Goal: Navigation & Orientation: Understand site structure

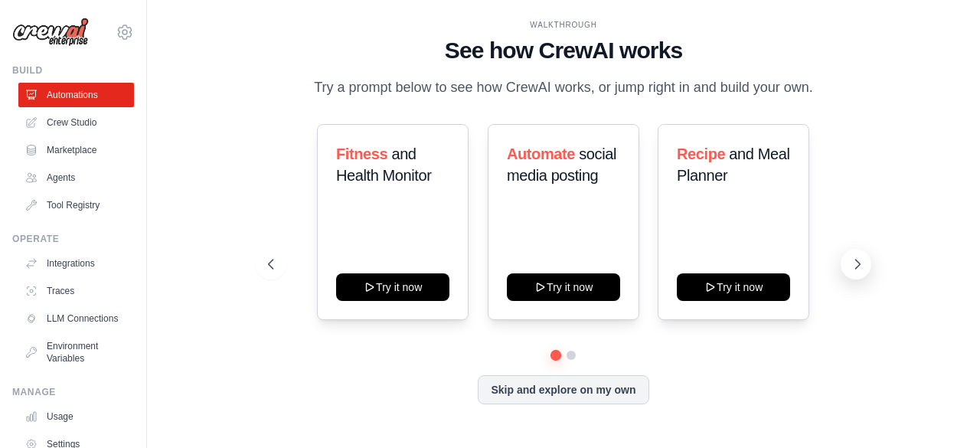
click at [851, 261] on icon at bounding box center [857, 263] width 15 height 15
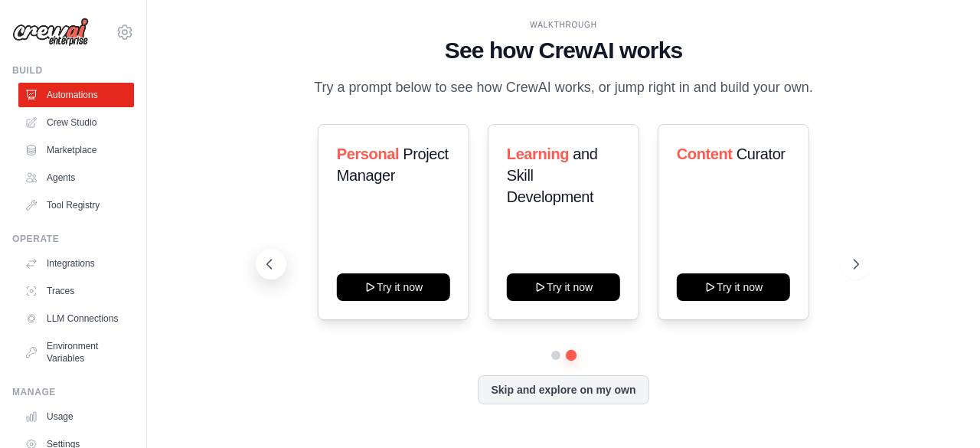
click at [271, 265] on icon at bounding box center [269, 263] width 15 height 15
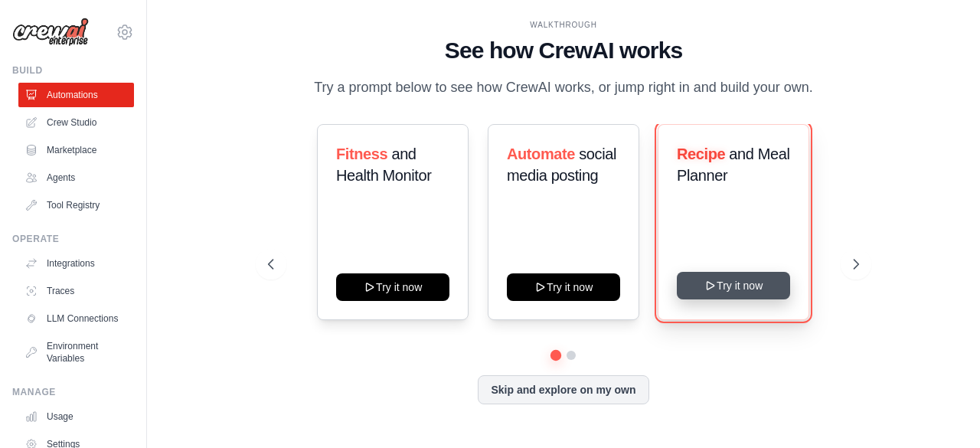
click at [740, 284] on button "Try it now" at bounding box center [733, 286] width 113 height 28
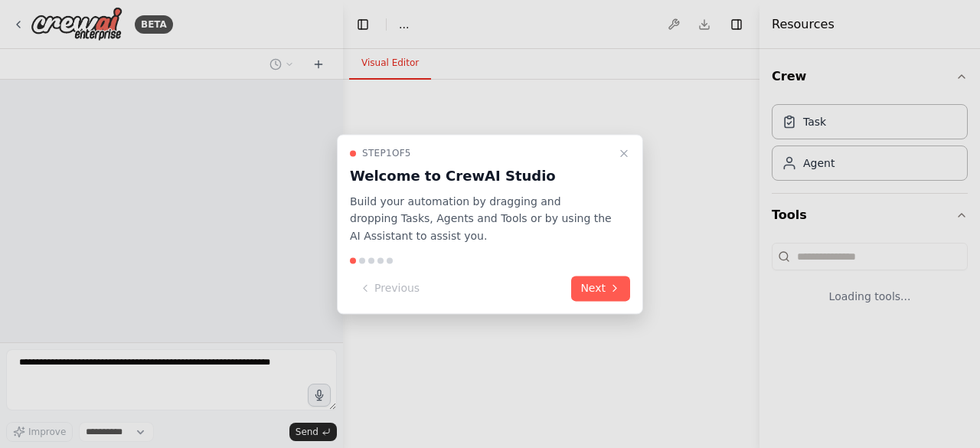
select select "****"
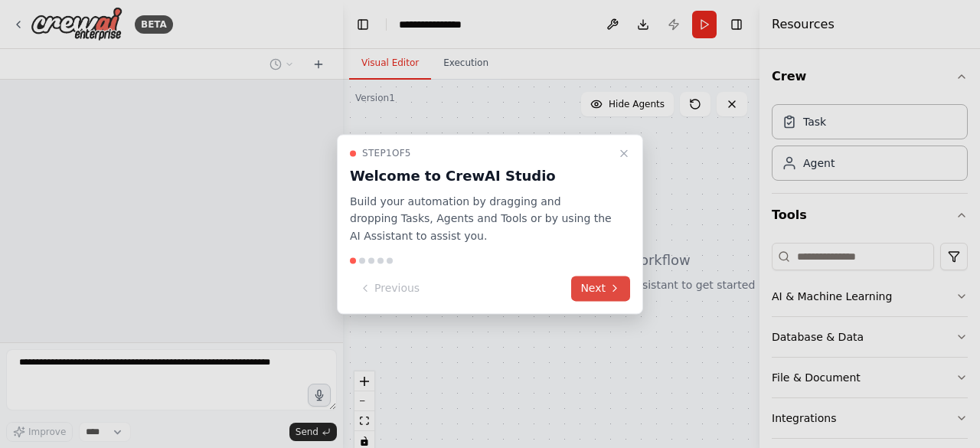
click at [604, 285] on button "Next" at bounding box center [600, 288] width 59 height 25
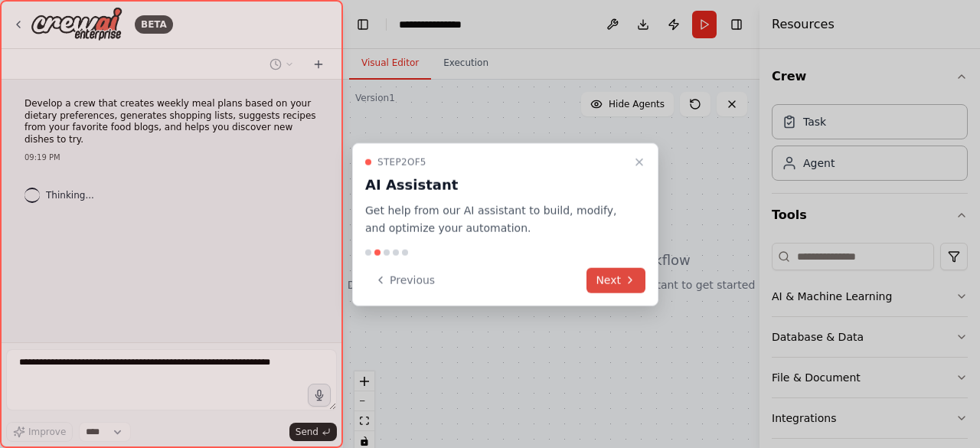
click at [604, 285] on button "Next" at bounding box center [615, 279] width 59 height 25
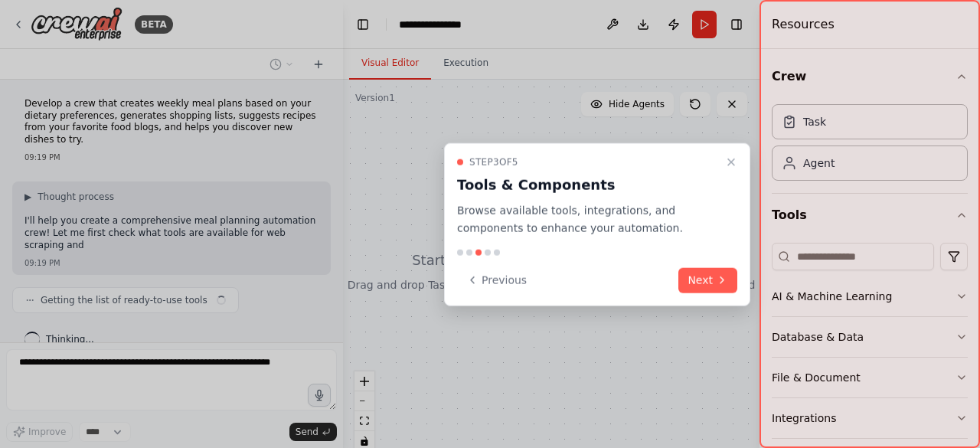
scroll to position [8, 0]
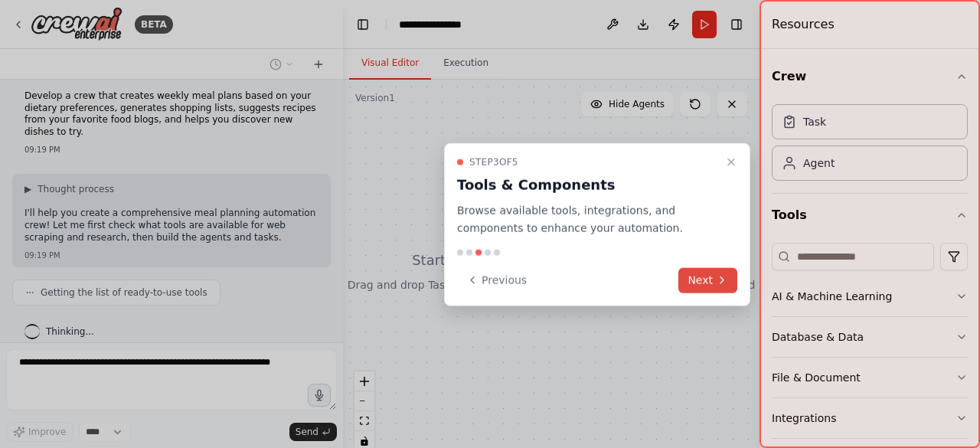
click at [695, 282] on button "Next" at bounding box center [707, 279] width 59 height 25
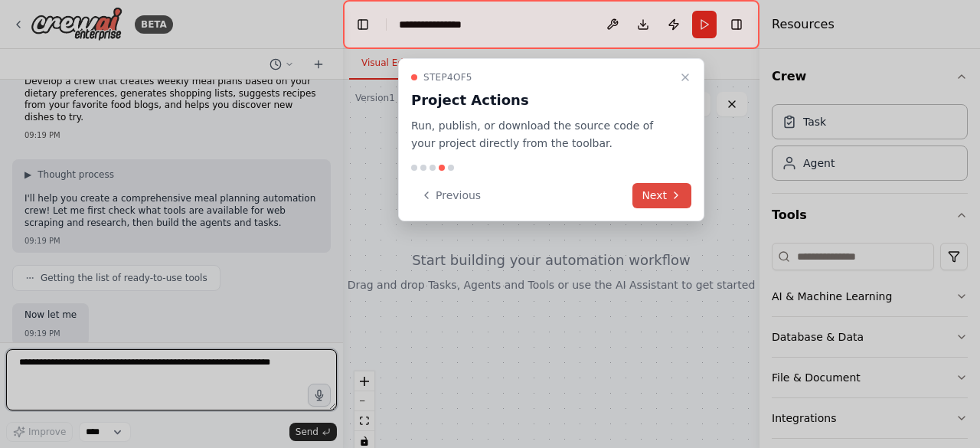
click at [671, 199] on icon at bounding box center [676, 195] width 12 height 12
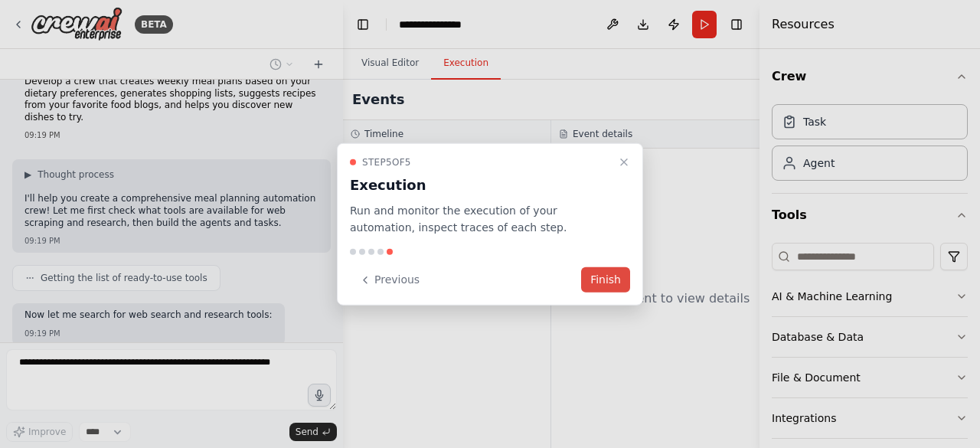
scroll to position [100, 0]
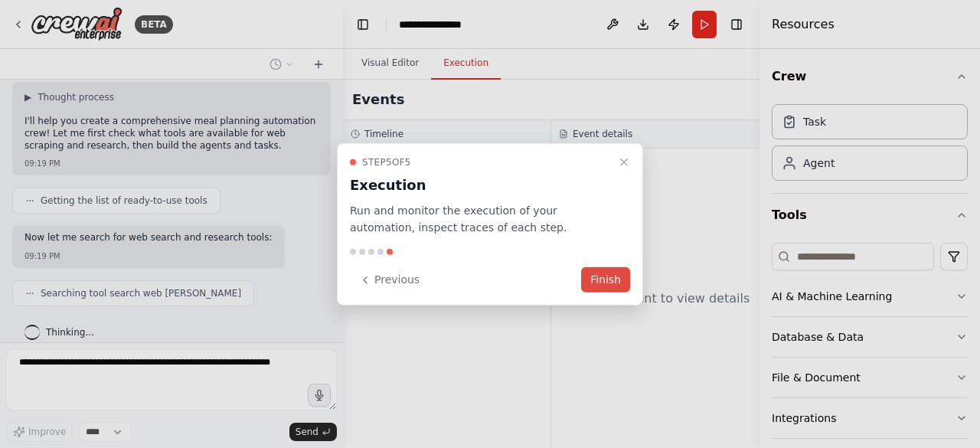
click at [611, 278] on button "Finish" at bounding box center [605, 279] width 49 height 25
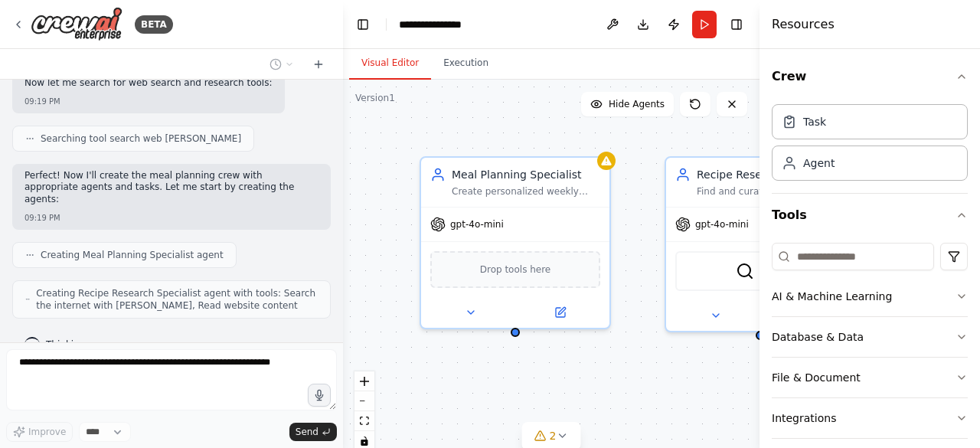
scroll to position [292, 0]
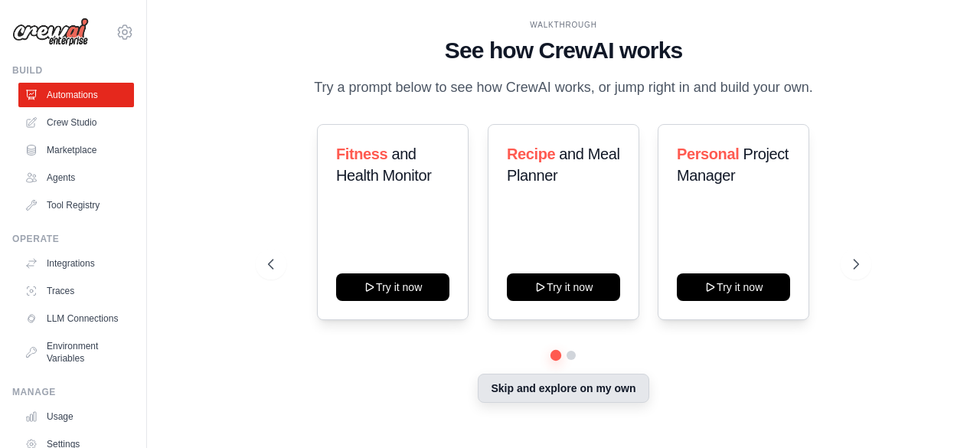
click at [521, 388] on button "Skip and explore on my own" at bounding box center [563, 388] width 171 height 29
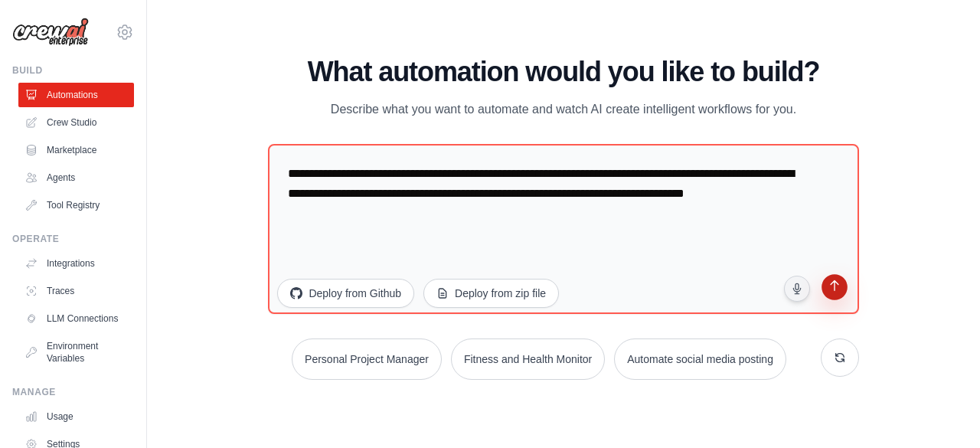
click at [831, 291] on icon "submit" at bounding box center [834, 287] width 15 height 15
click at [67, 263] on link "Integrations" at bounding box center [78, 263] width 116 height 24
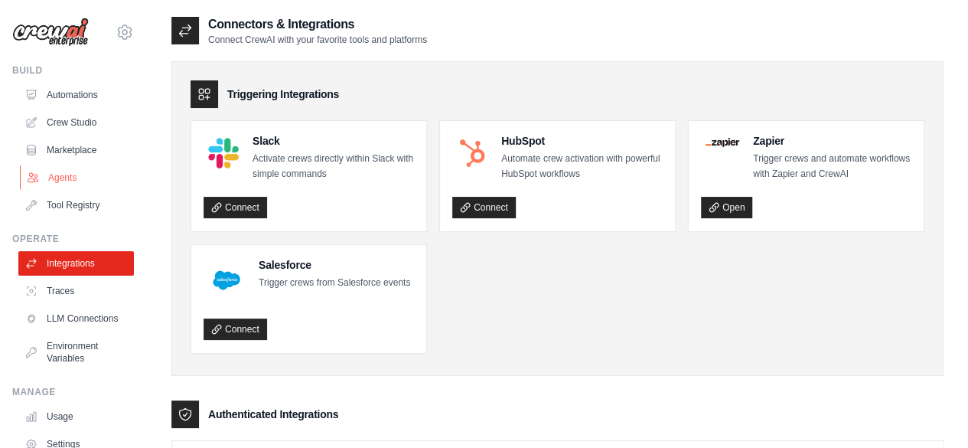
click at [54, 179] on link "Agents" at bounding box center [78, 177] width 116 height 24
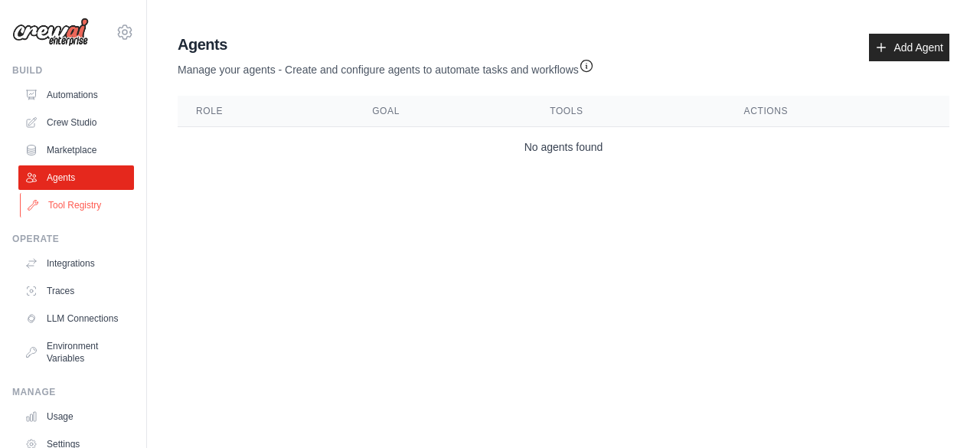
click at [66, 203] on link "Tool Registry" at bounding box center [78, 205] width 116 height 24
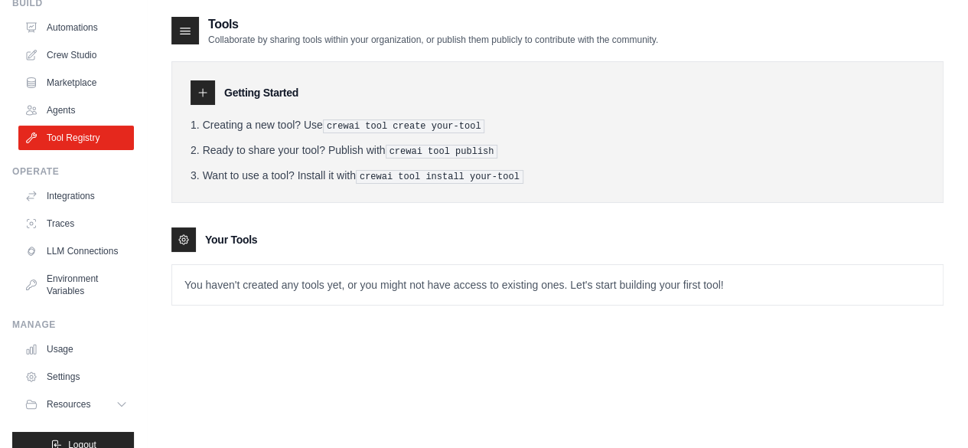
scroll to position [101, 0]
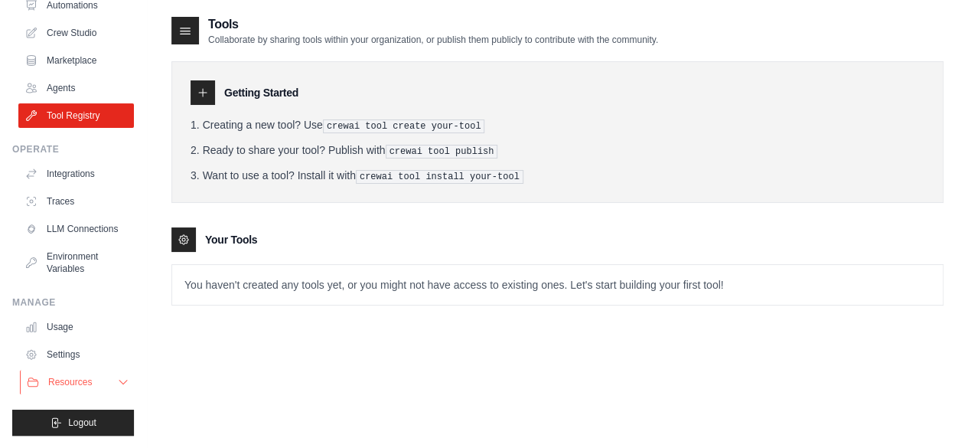
click at [117, 377] on icon at bounding box center [123, 382] width 12 height 12
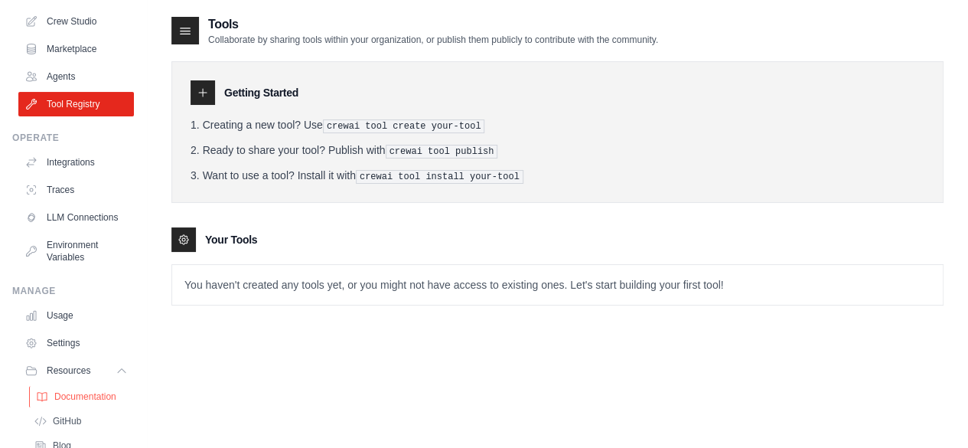
click at [104, 403] on span "Documentation" at bounding box center [85, 396] width 62 height 12
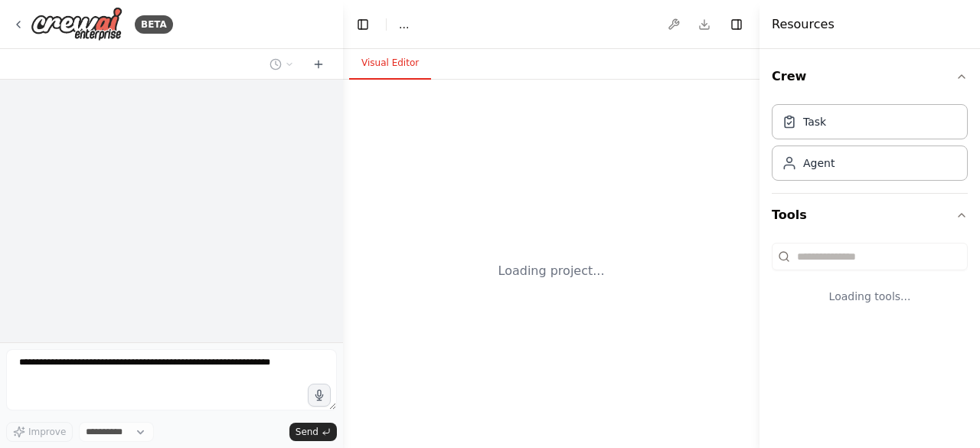
select select "****"
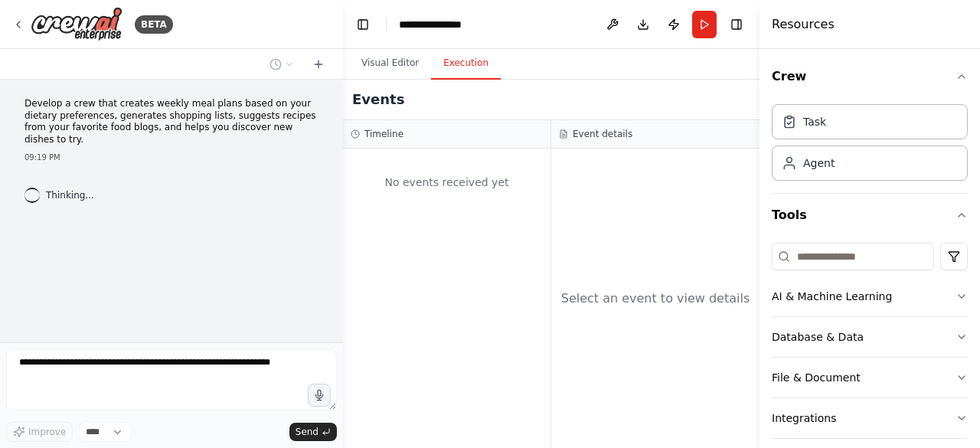
click at [457, 74] on button "Execution" at bounding box center [466, 63] width 70 height 32
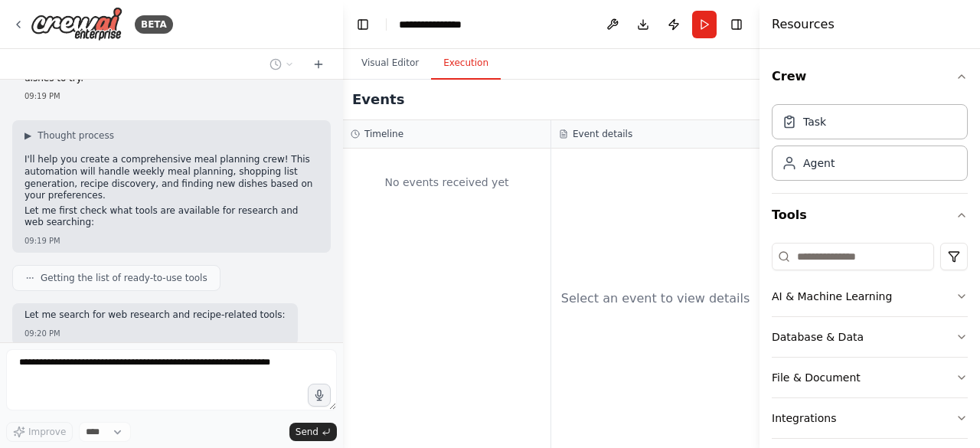
scroll to position [139, 0]
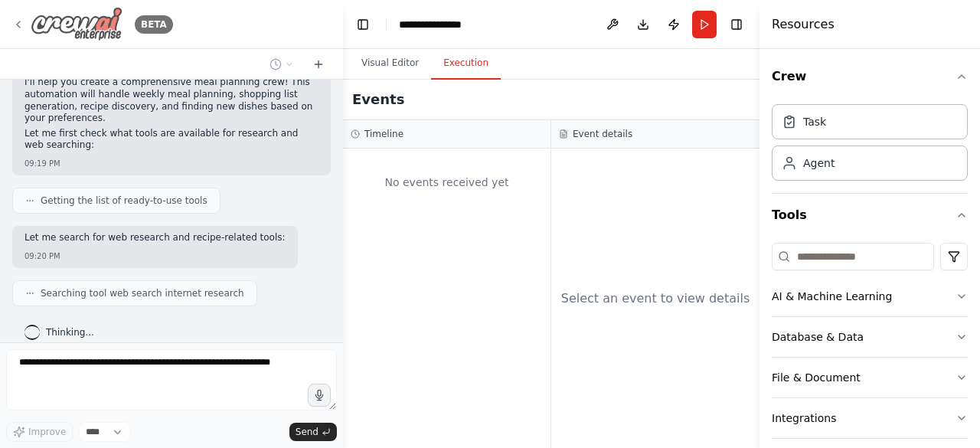
click at [25, 21] on div "BETA" at bounding box center [92, 24] width 161 height 34
